Goal: Check status: Check status

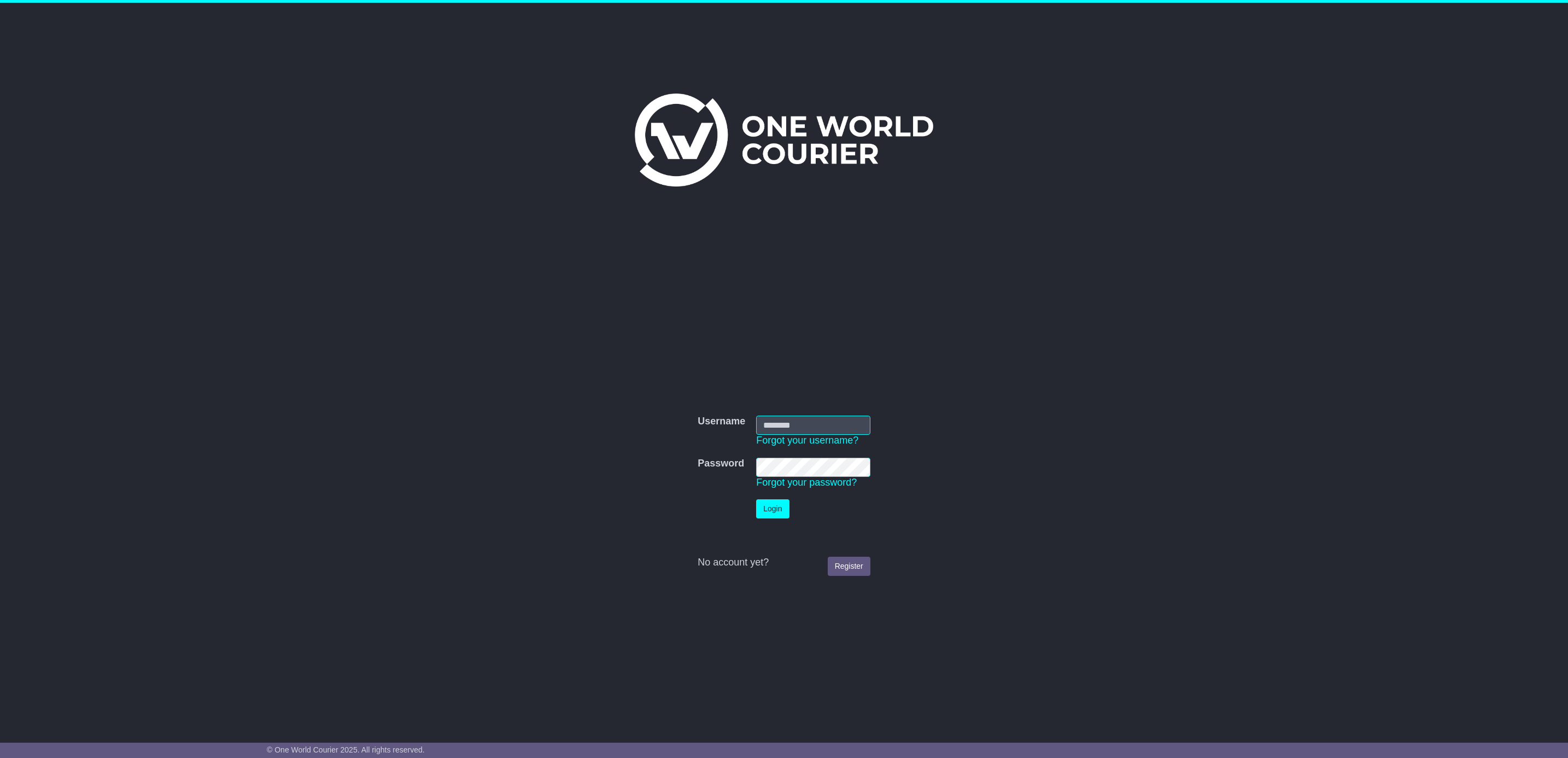
type input "**********"
click at [776, 505] on button "Login" at bounding box center [773, 509] width 33 height 19
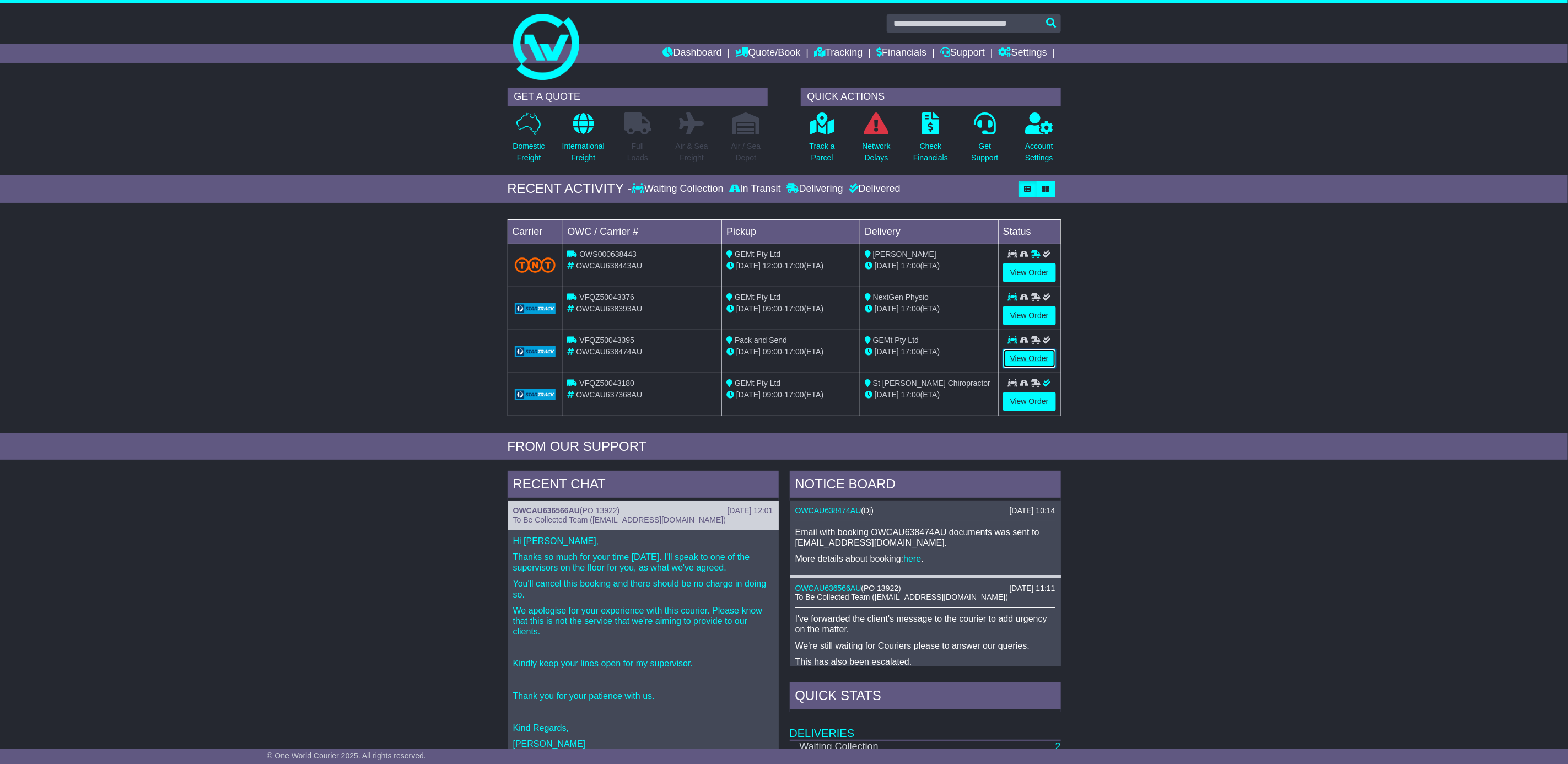
click at [1032, 361] on link "View Order" at bounding box center [1029, 359] width 53 height 20
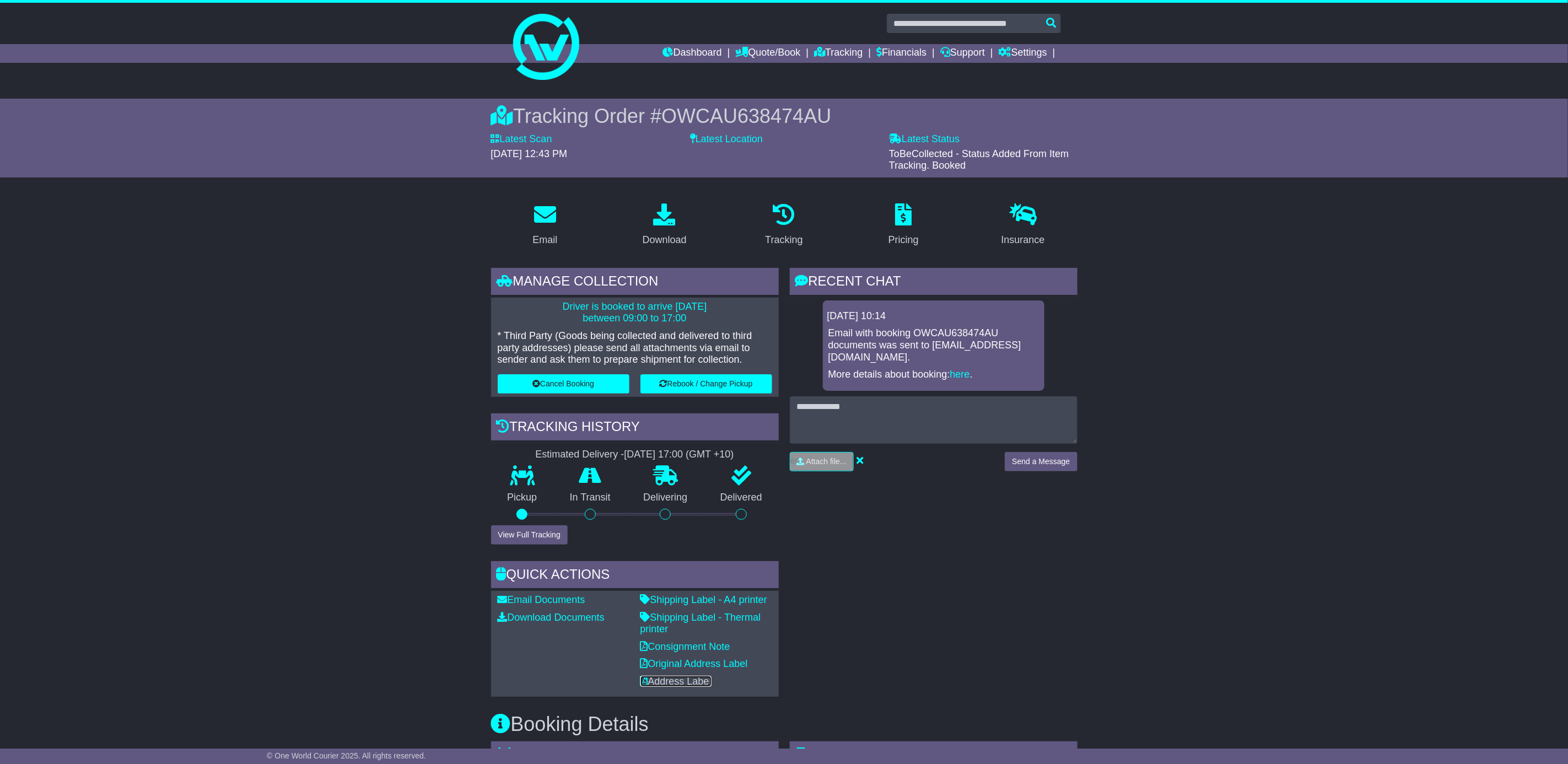
click at [657, 682] on link "Address Label" at bounding box center [676, 681] width 71 height 11
click at [657, 680] on link "Address Label" at bounding box center [676, 681] width 71 height 11
click at [668, 682] on link "Address Label" at bounding box center [676, 681] width 71 height 11
click at [668, 683] on link "Address Label" at bounding box center [676, 681] width 71 height 11
